Goal: Task Accomplishment & Management: Manage account settings

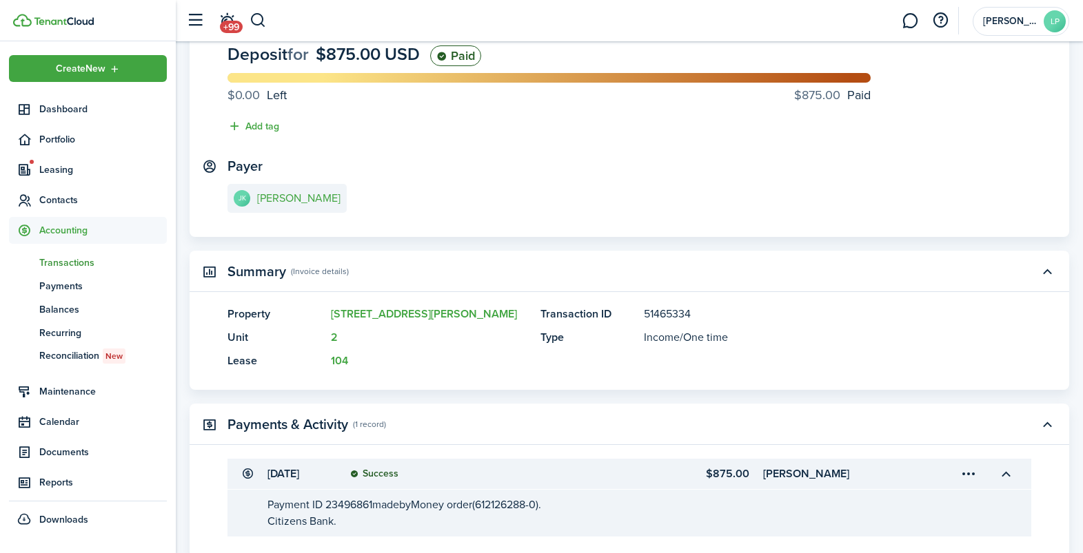
scroll to position [114, 0]
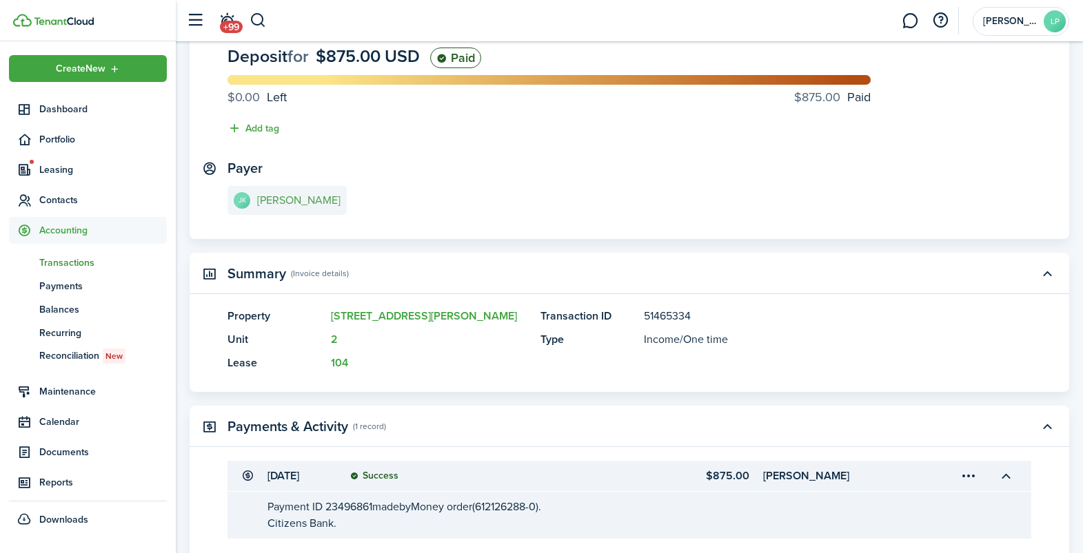
click at [289, 203] on e-details-info-title "[PERSON_NAME]" at bounding box center [298, 200] width 83 height 12
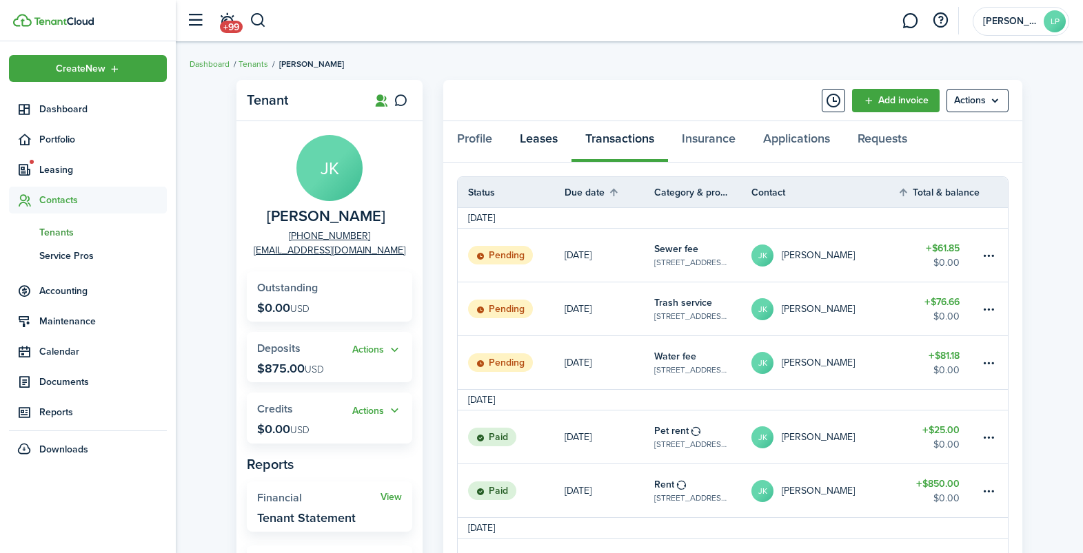
click at [544, 144] on link "Leases" at bounding box center [538, 141] width 65 height 41
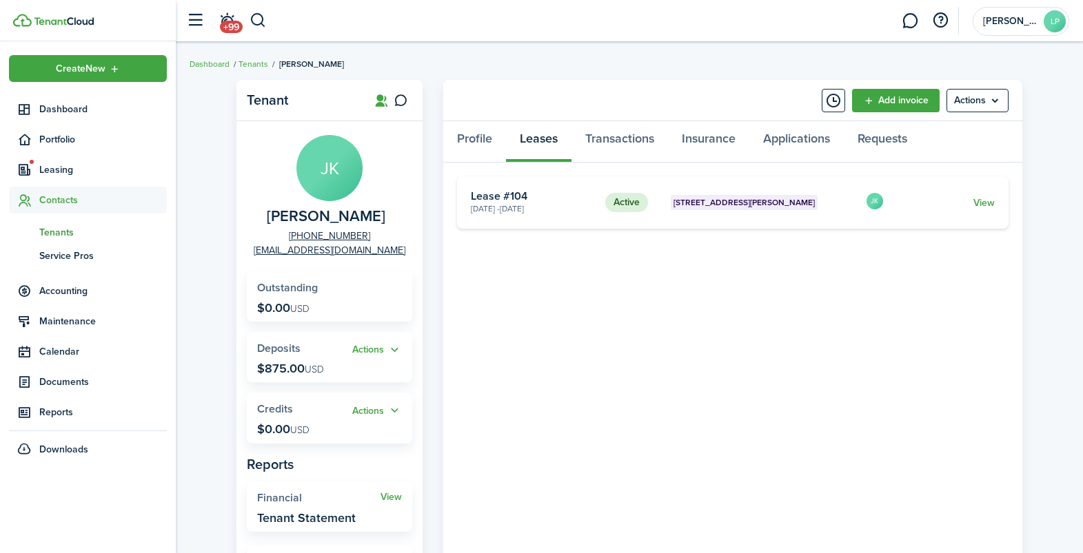
click at [990, 194] on card "Active [STREET_ADDRESS][PERSON_NAME] 2 [DATE] - [DATE] Lease #104 JK View" at bounding box center [732, 202] width 551 height 52
click at [986, 201] on link "View" at bounding box center [983, 203] width 21 height 14
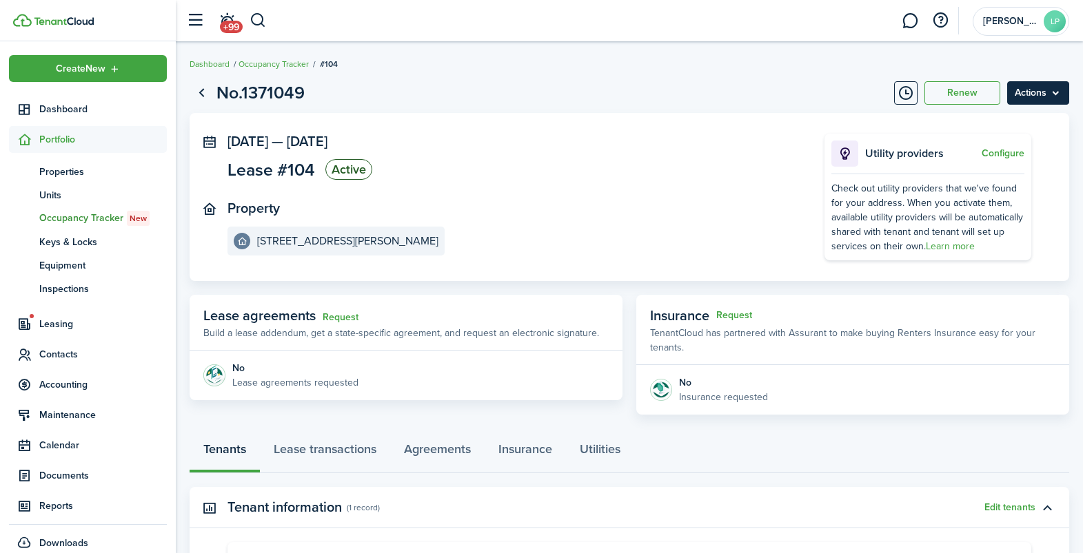
click at [1041, 89] on menu-btn "Actions" at bounding box center [1038, 92] width 62 height 23
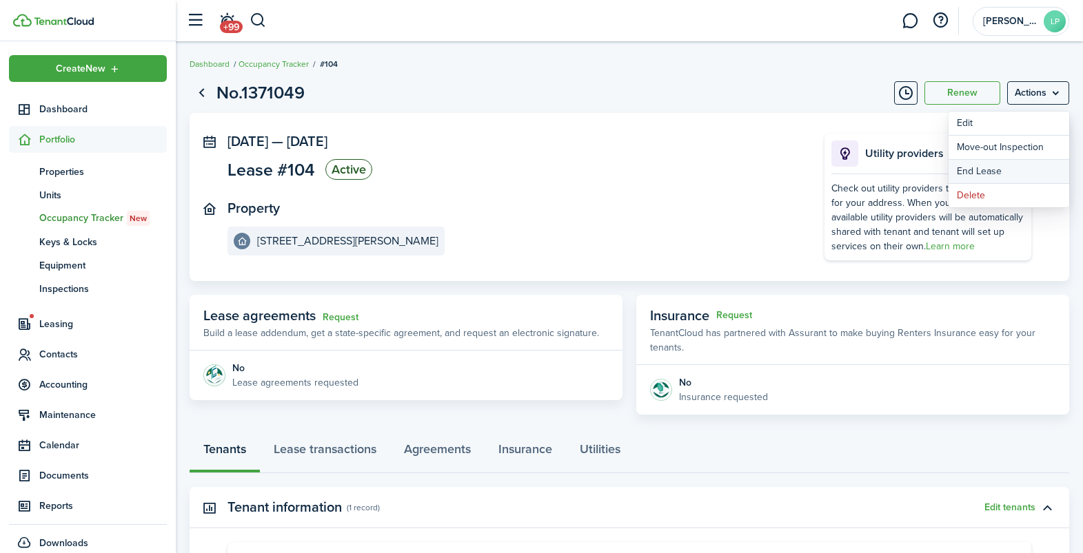
click at [974, 172] on link "End Lease" at bounding box center [1008, 171] width 121 height 23
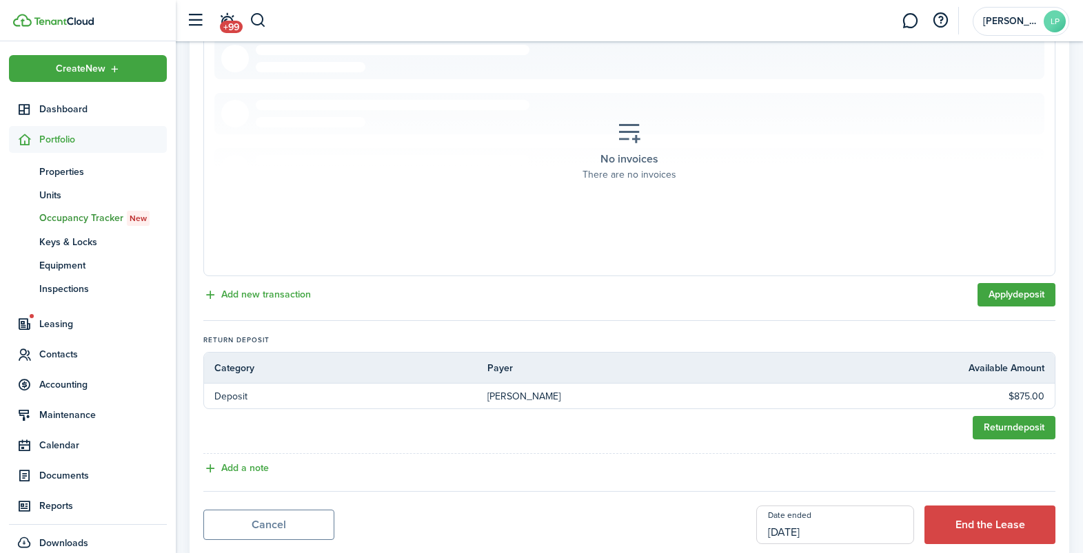
scroll to position [397, 0]
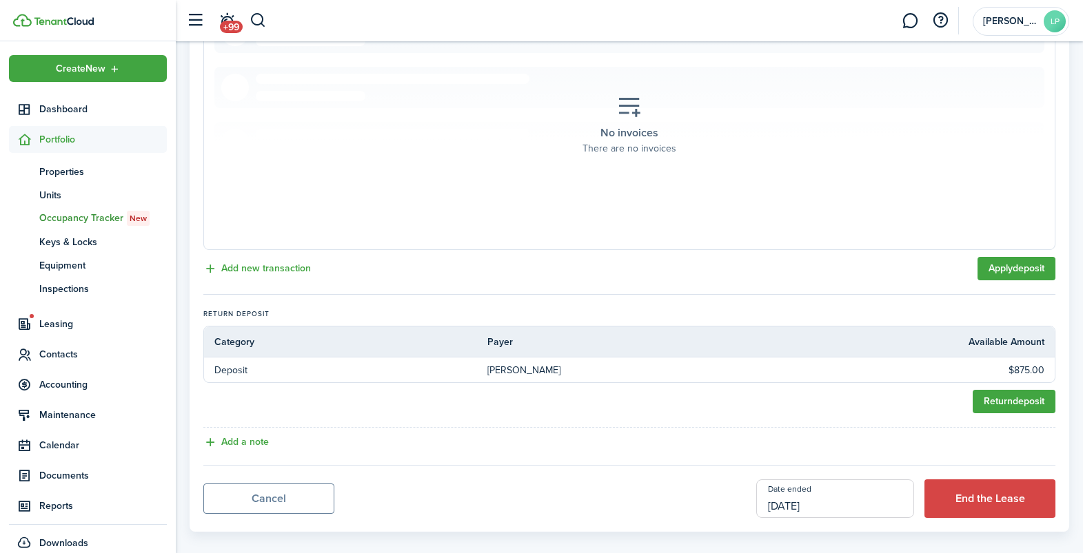
click at [826, 491] on input "[DATE]" at bounding box center [835, 499] width 158 height 39
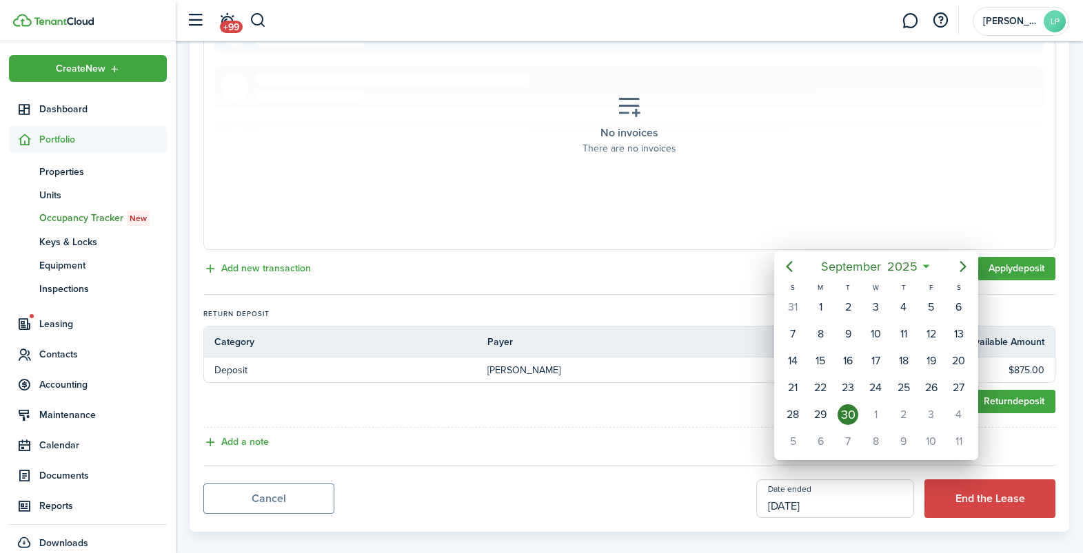
click at [698, 443] on div at bounding box center [541, 277] width 1303 height 774
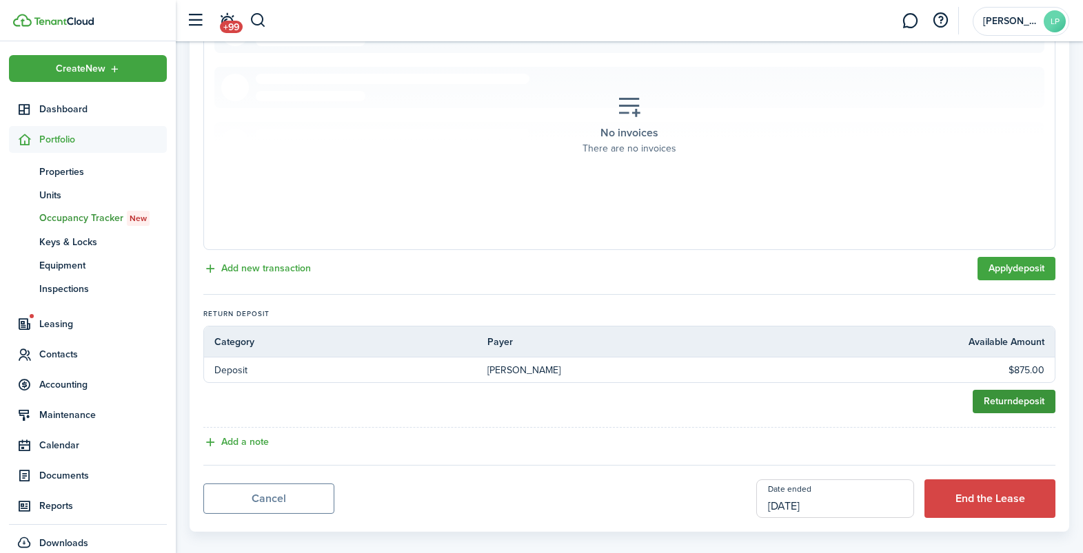
click at [1015, 390] on link "Return deposit" at bounding box center [1013, 401] width 83 height 23
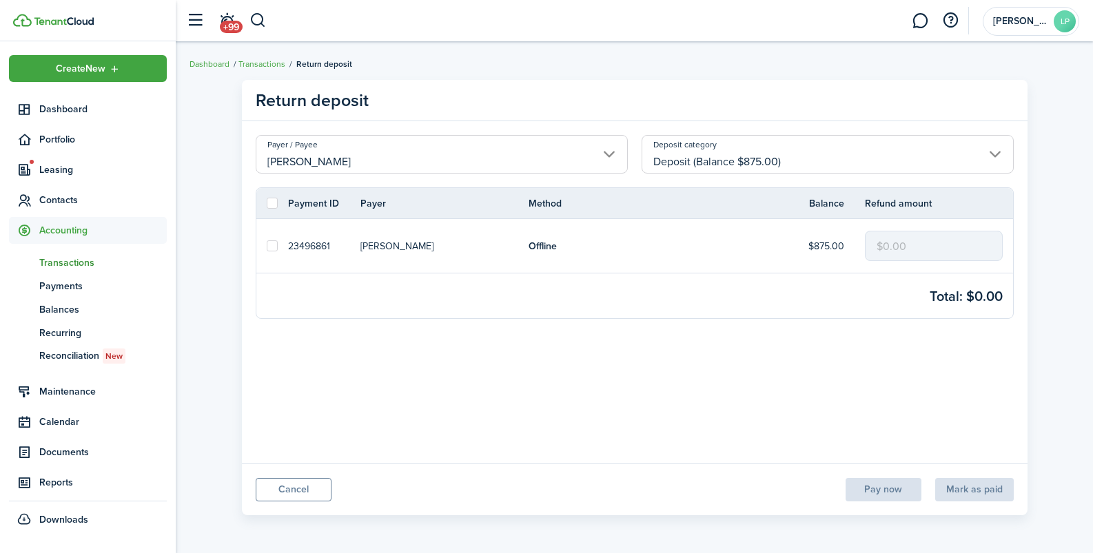
click at [274, 242] on label at bounding box center [272, 245] width 11 height 11
click at [267, 246] on input "checkbox" at bounding box center [266, 246] width 1 height 1
checkbox input "true"
click at [886, 245] on input "$0.00" at bounding box center [934, 246] width 138 height 30
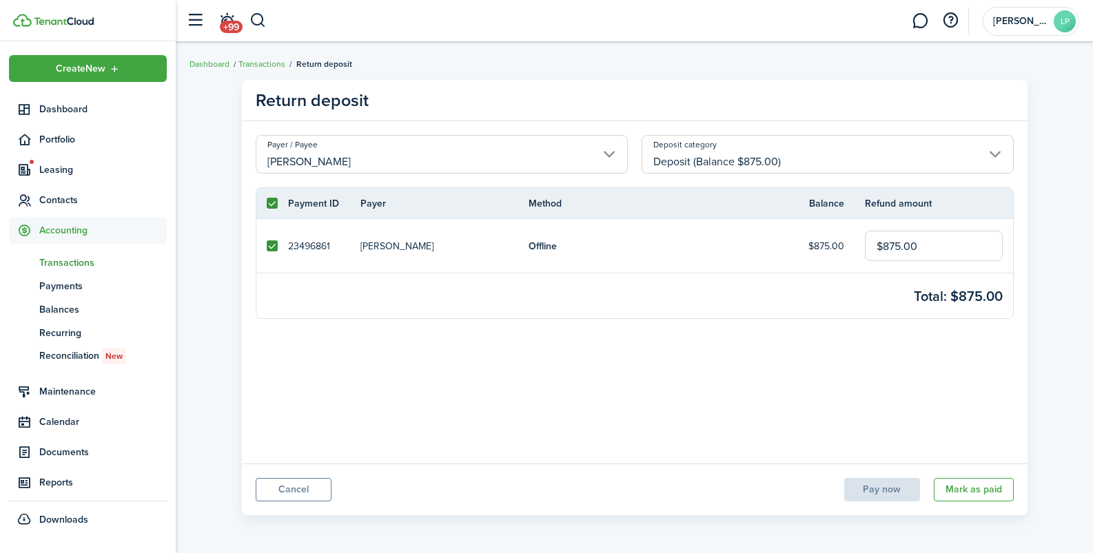
type input "$875.00"
click at [897, 373] on panel-main-body "Payer / Payee [PERSON_NAME] Deposit category Deposit (Balance $875.00) Payment …" at bounding box center [635, 292] width 786 height 342
click at [962, 490] on button "Mark as paid" at bounding box center [974, 489] width 80 height 23
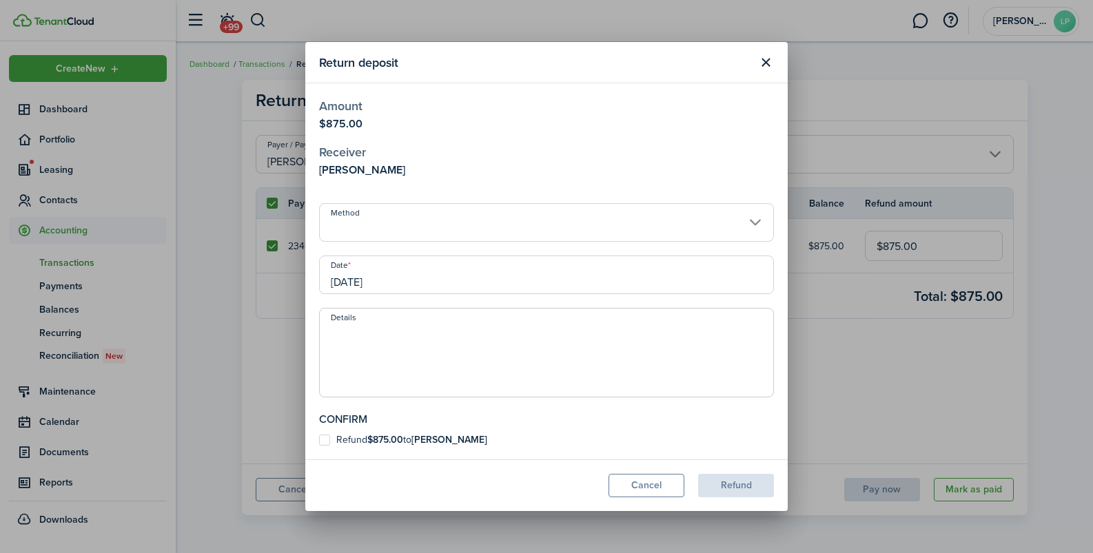
click at [440, 233] on input "Method" at bounding box center [546, 222] width 455 height 39
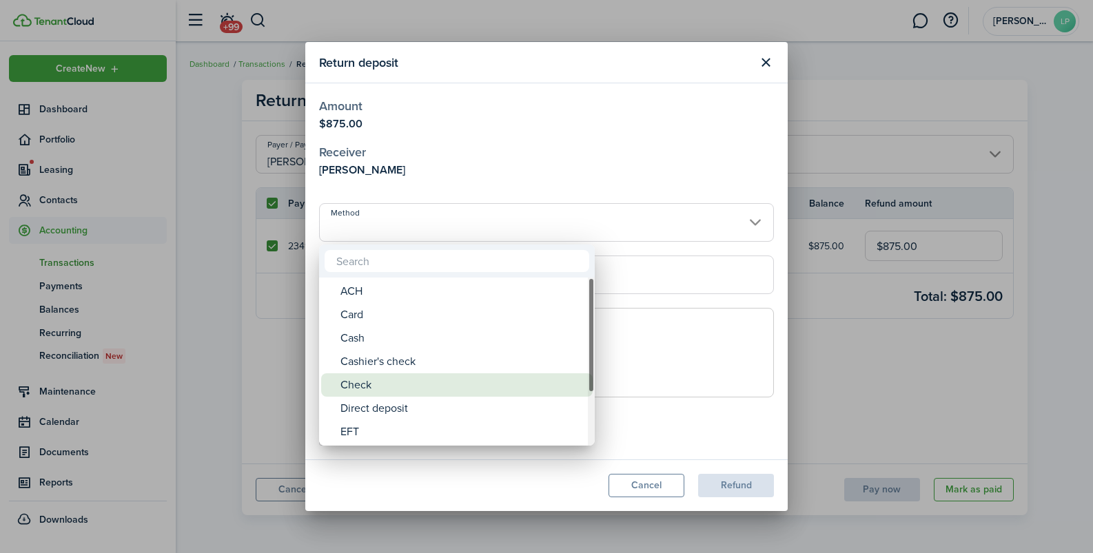
click at [361, 381] on div "Check" at bounding box center [462, 384] width 244 height 23
type input "Check"
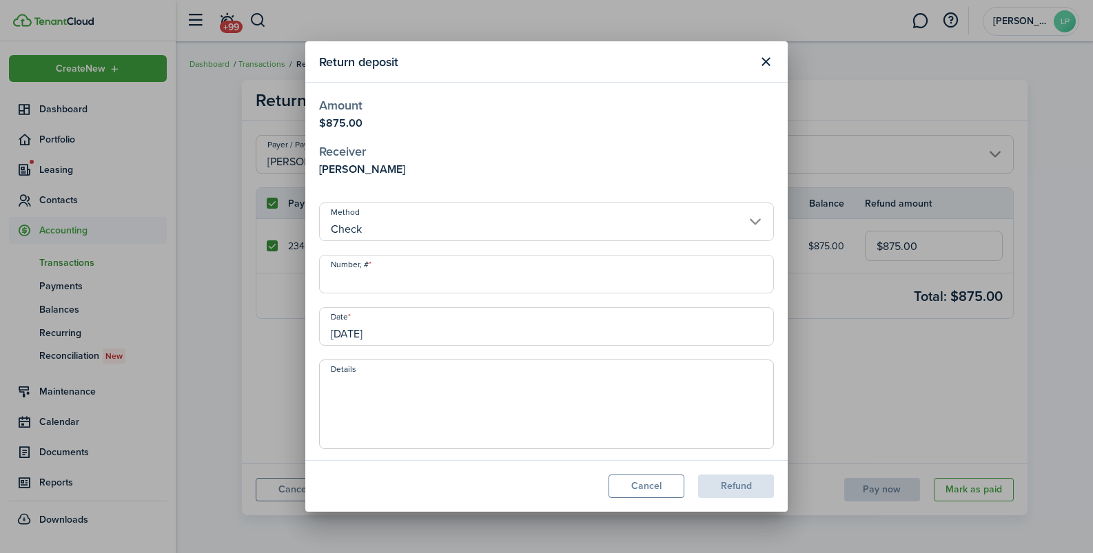
click at [369, 276] on input "Number, #" at bounding box center [546, 274] width 455 height 39
type input "1051"
click at [724, 490] on modal-footer "Cancel Refund" at bounding box center [546, 486] width 482 height 52
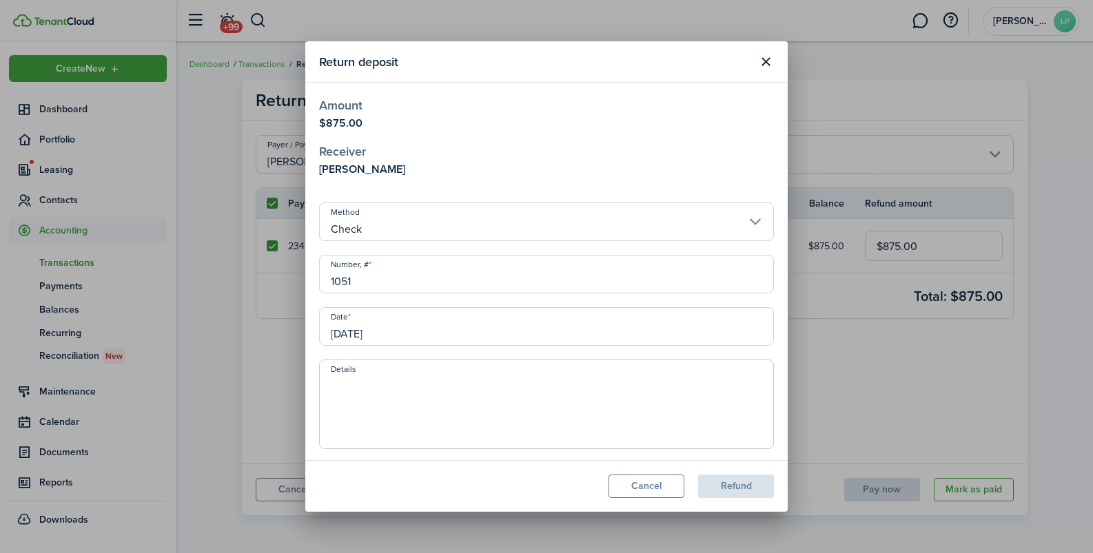
click at [520, 412] on textarea "Details" at bounding box center [546, 409] width 453 height 66
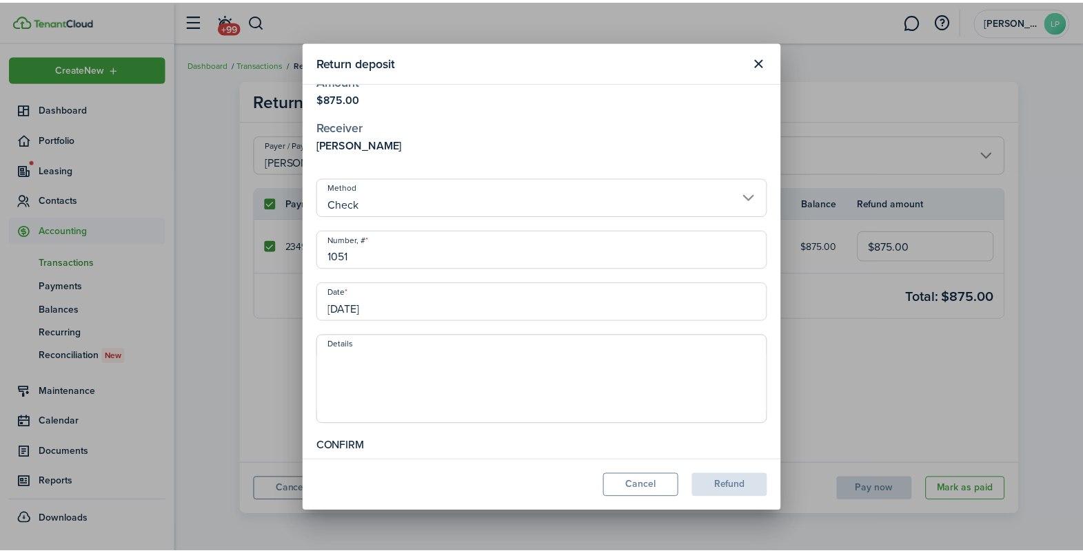
scroll to position [51, 0]
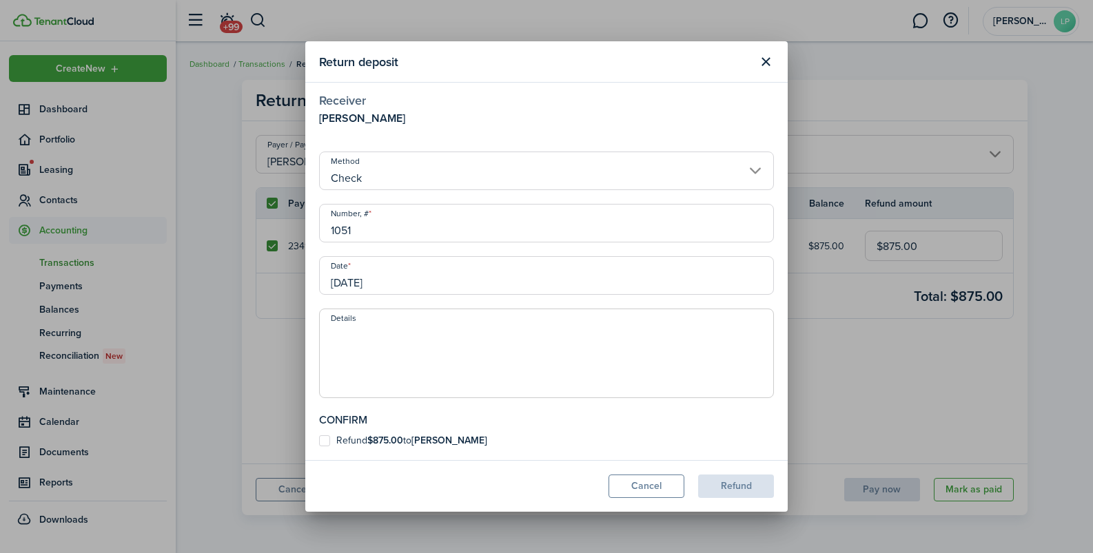
click at [346, 446] on label "Refund $875.00 to [PERSON_NAME]" at bounding box center [403, 441] width 168 height 11
click at [319, 492] on input "Refund $875.00 to [PERSON_NAME]" at bounding box center [318, 492] width 1 height 1
checkbox input "true"
click at [744, 483] on button "Refund" at bounding box center [736, 486] width 76 height 23
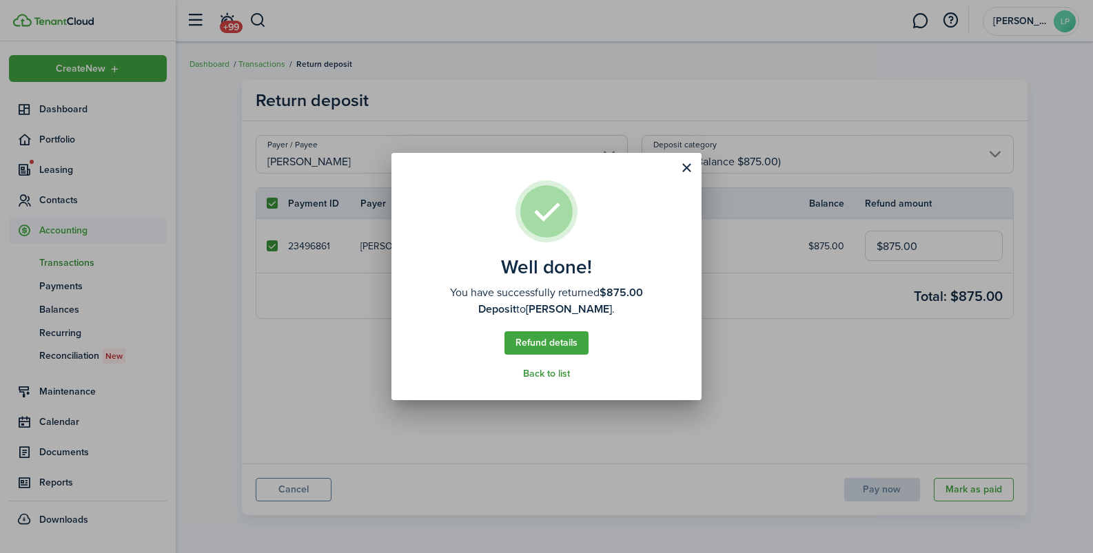
click at [551, 371] on link "Back to list" at bounding box center [546, 374] width 47 height 11
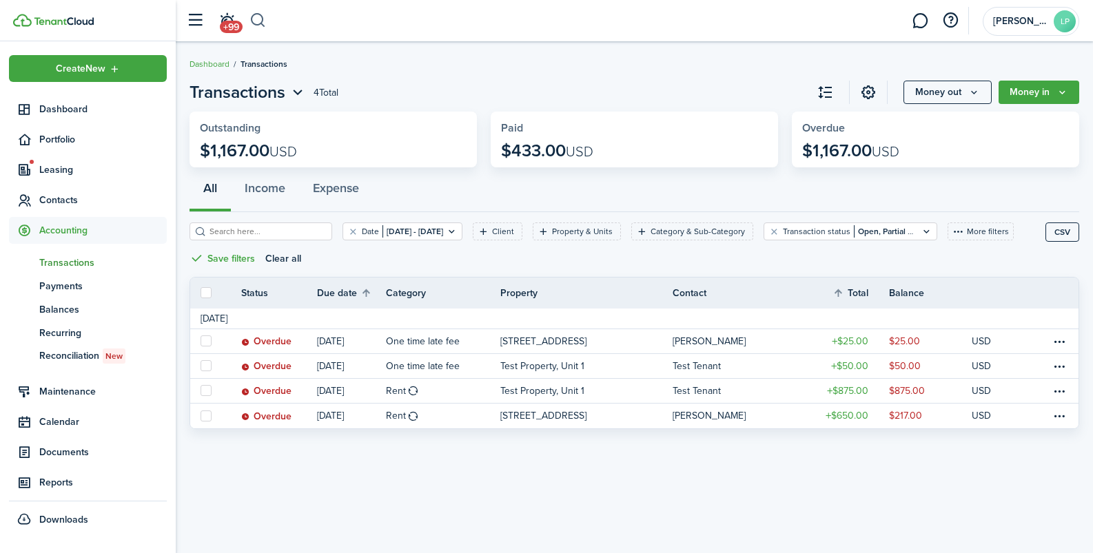
click at [264, 22] on button "button" at bounding box center [257, 20] width 17 height 23
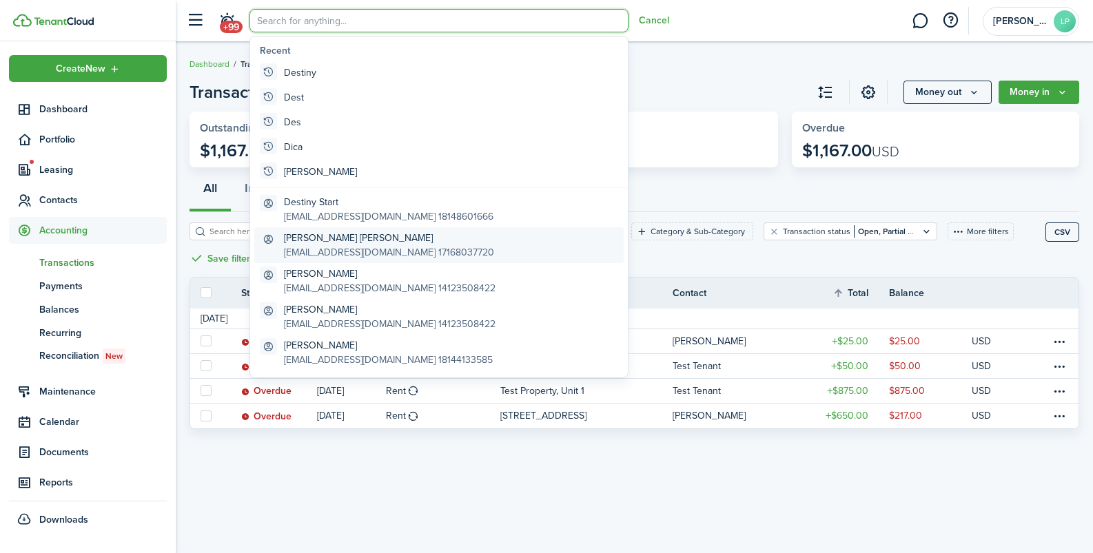
click at [338, 246] on global-search-item-description "[EMAIL_ADDRESS][DOMAIN_NAME] 17168037720" at bounding box center [389, 252] width 210 height 14
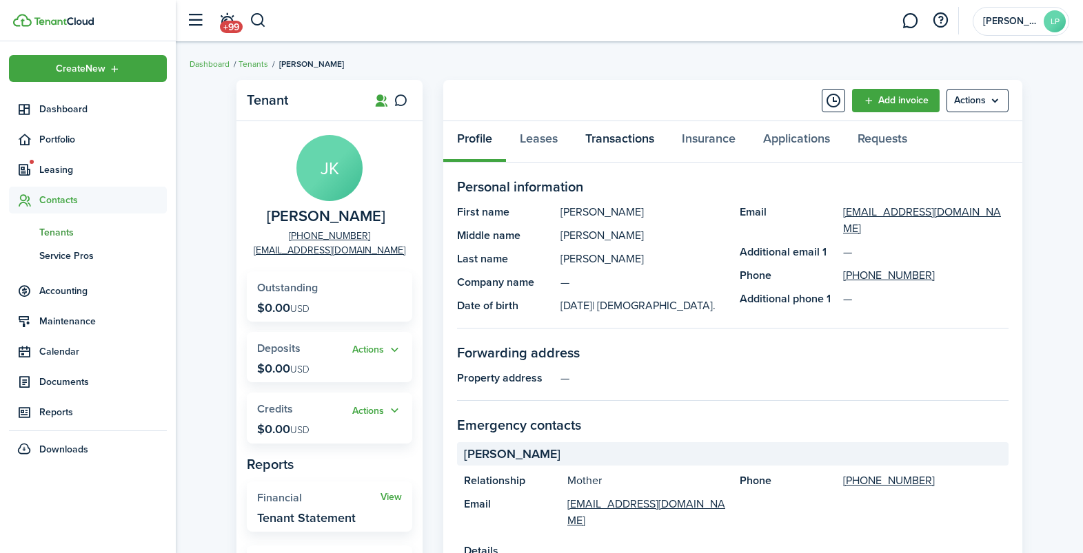
click at [612, 147] on link "Transactions" at bounding box center [619, 141] width 96 height 41
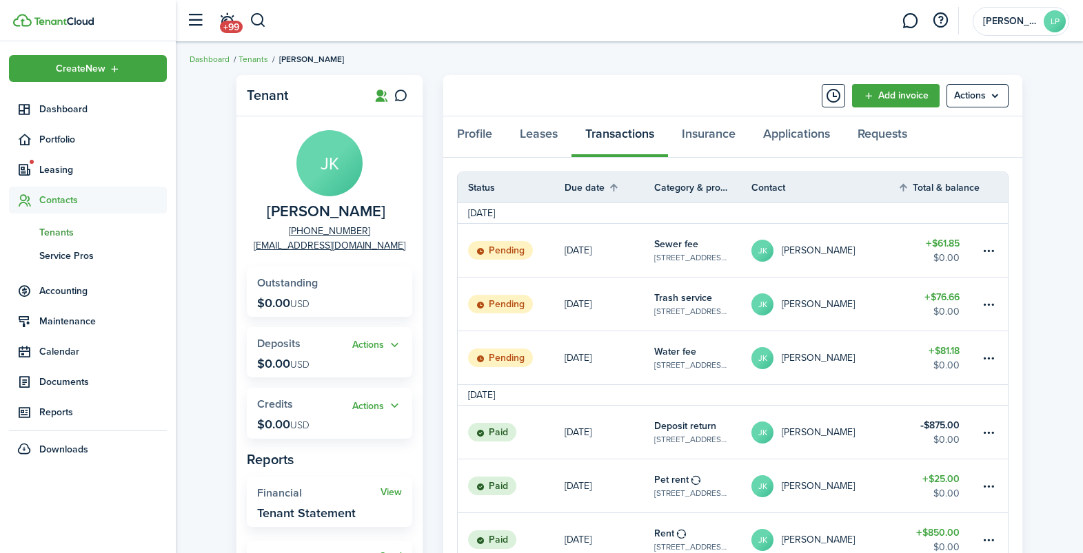
scroll to position [6, 0]
